Goal: Information Seeking & Learning: Check status

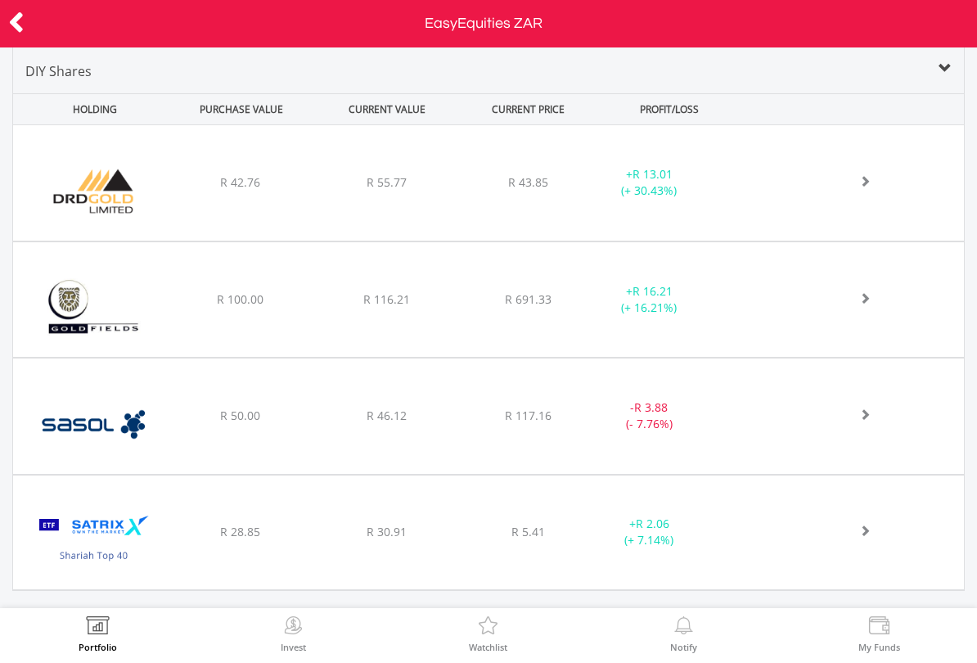
scroll to position [584, 0]
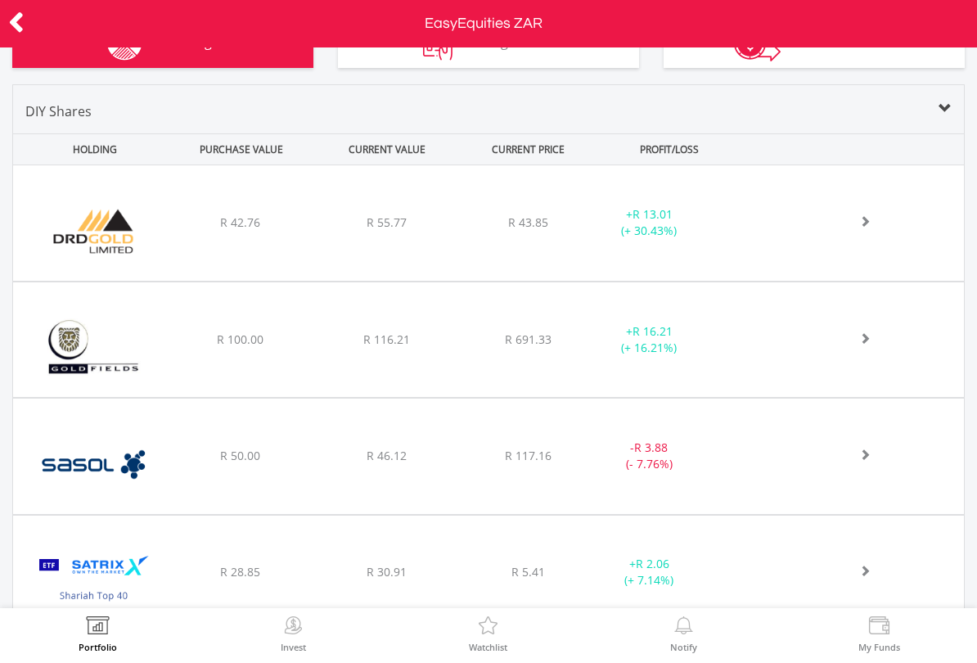
click at [845, 441] on div "﻿ Sasol Limited R 50.00 R 46.12 R 117.16 - R 3.88 (- 7.76%)" at bounding box center [488, 455] width 951 height 115
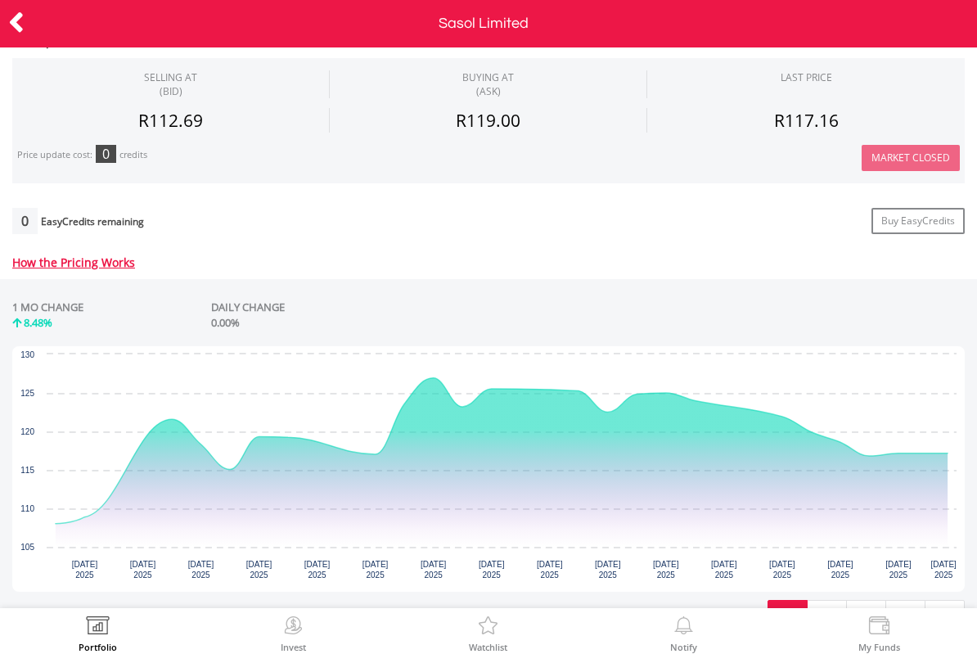
scroll to position [677, 0]
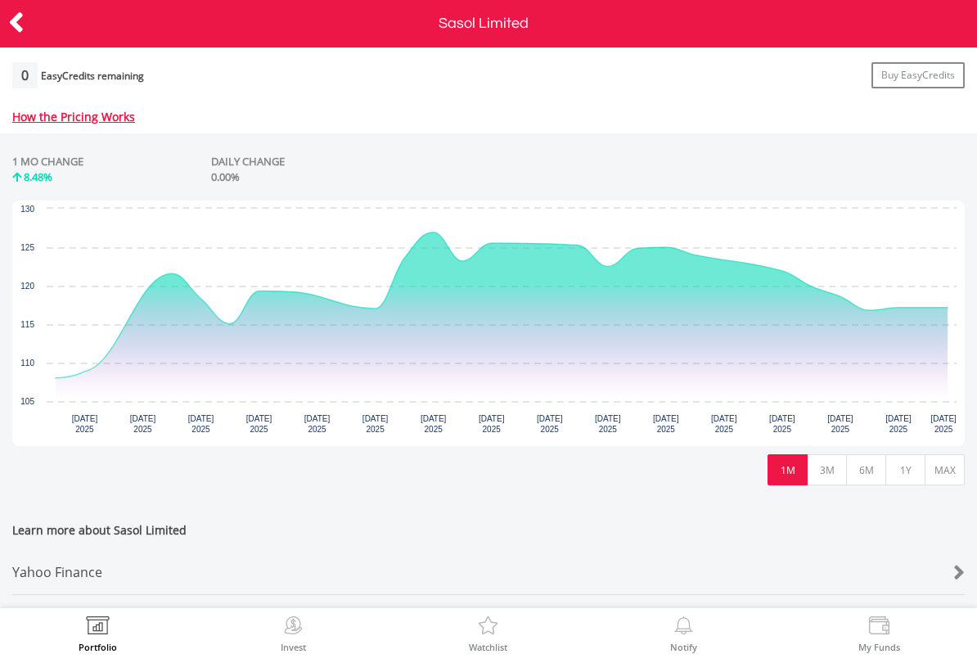
click at [929, 324] on icon "Interactive chart" at bounding box center [502, 305] width 892 height 146
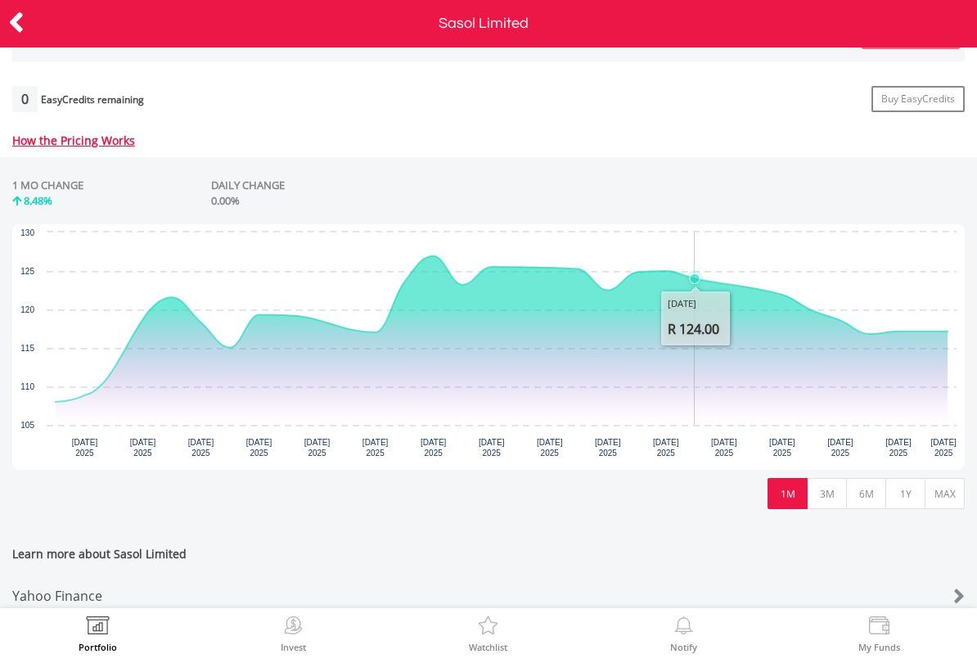
scroll to position [655, 0]
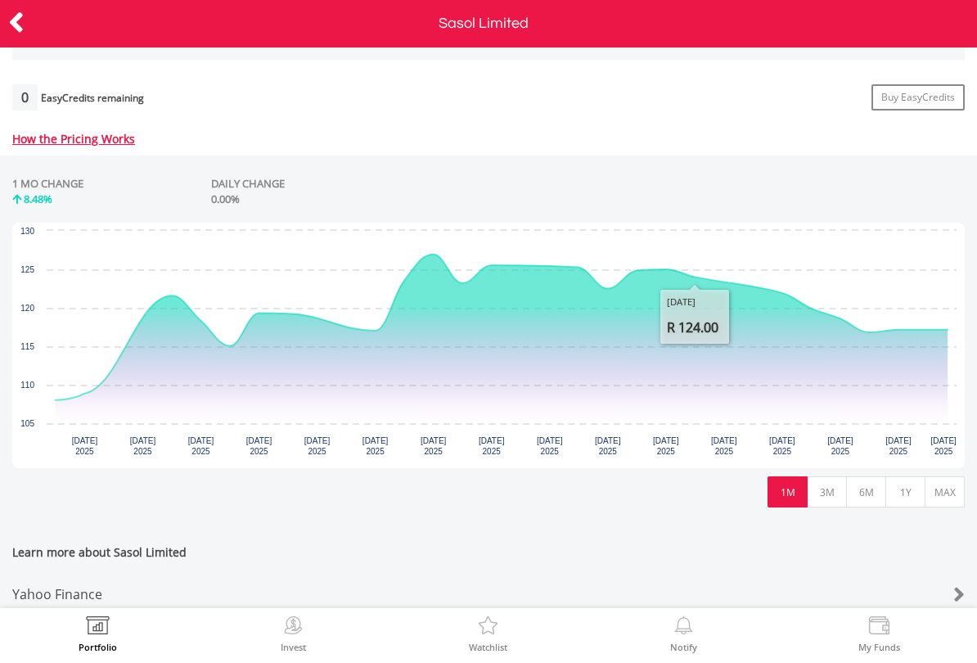
click at [17, 23] on icon at bounding box center [16, 23] width 16 height 32
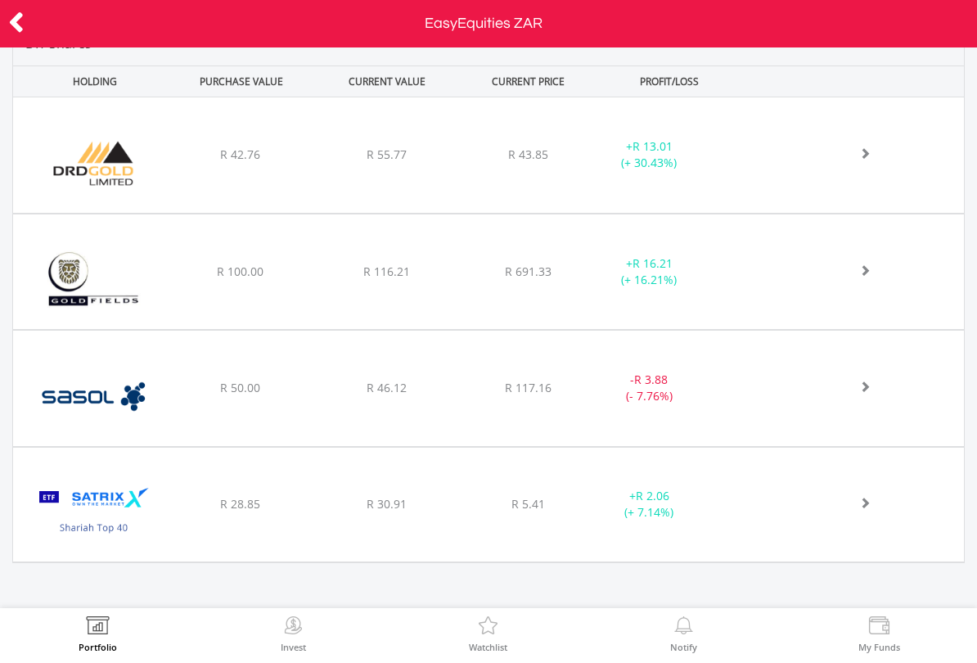
scroll to position [651, 0]
click at [44, 434] on img at bounding box center [93, 397] width 144 height 91
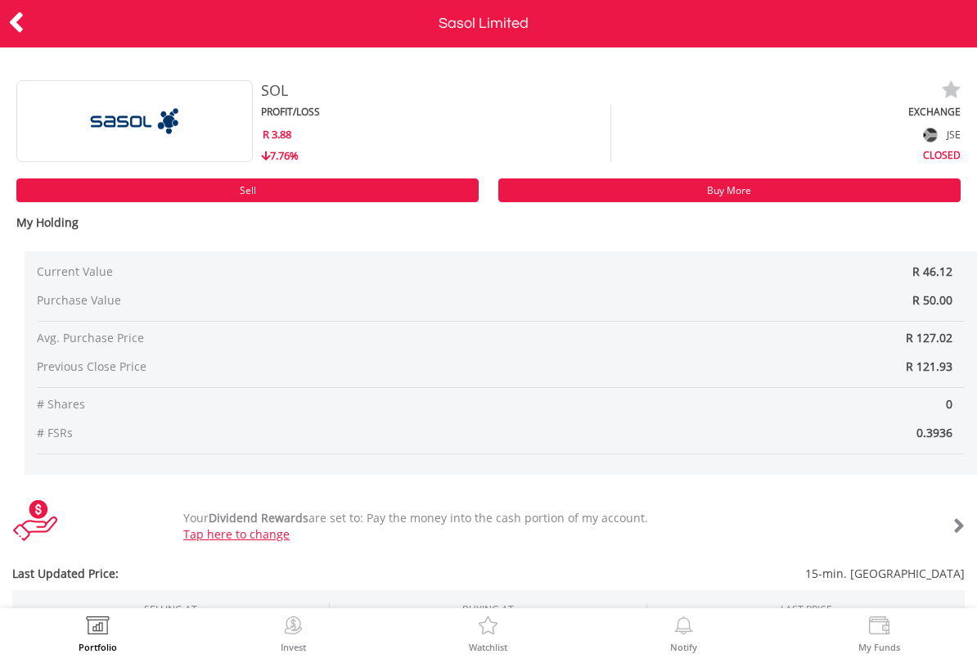
click at [2, 21] on div at bounding box center [48, 24] width 97 height 34
click at [23, 31] on icon at bounding box center [16, 23] width 16 height 32
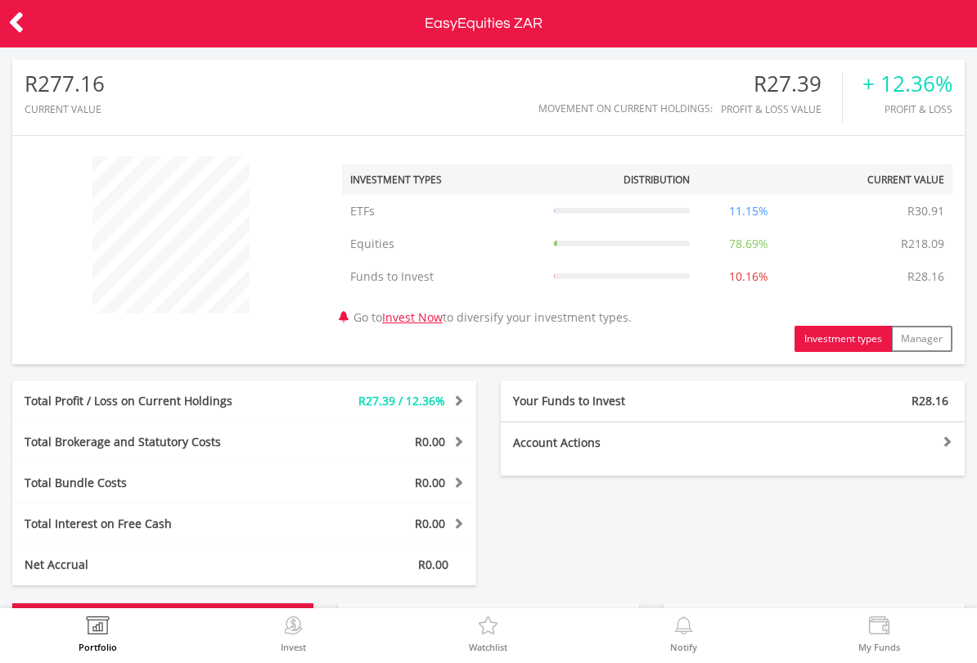
scroll to position [157, 317]
click at [66, 405] on div "Total Profit / Loss on Current Holdings" at bounding box center [147, 401] width 271 height 16
